Goal: Transaction & Acquisition: Book appointment/travel/reservation

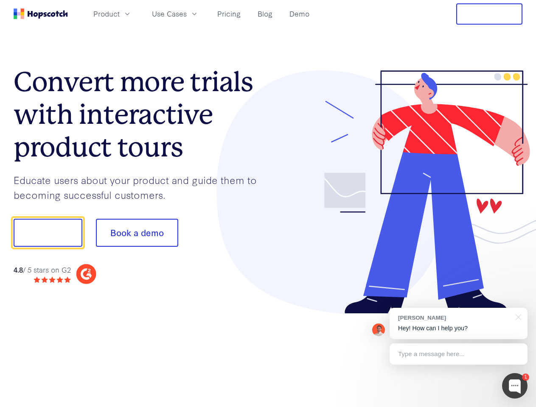
click at [268, 204] on div at bounding box center [395, 192] width 255 height 244
click at [120, 14] on span "Product" at bounding box center [106, 13] width 26 height 11
click at [187, 14] on span "Use Cases" at bounding box center [169, 13] width 35 height 11
click at [489, 14] on button "Free Trial" at bounding box center [489, 13] width 66 height 21
click at [48, 233] on button "Show me!" at bounding box center [48, 233] width 69 height 28
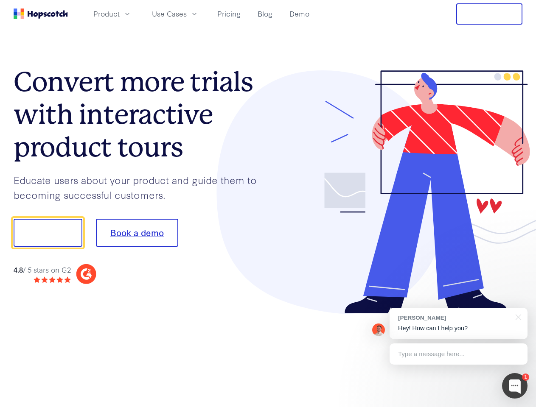
click at [137, 233] on button "Book a demo" at bounding box center [137, 233] width 82 height 28
click at [515, 386] on div at bounding box center [514, 385] width 25 height 25
click at [458, 324] on div "[PERSON_NAME] Hey! How can I help you?" at bounding box center [459, 323] width 138 height 31
click at [517, 407] on div "1 [PERSON_NAME] Hey! How can I help you? Type a message here... Free live chat …" at bounding box center [268, 407] width 536 height 0
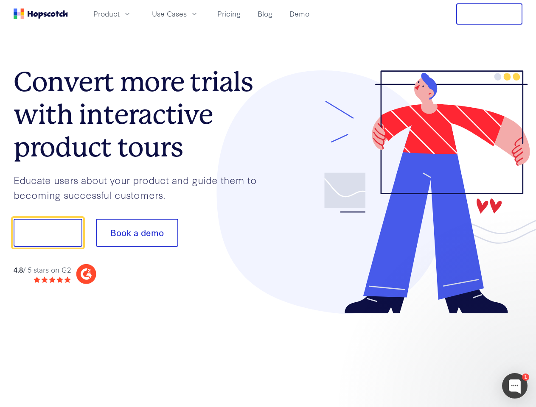
click at [458, 354] on div at bounding box center [447, 231] width 159 height 283
